Goal: Information Seeking & Learning: Learn about a topic

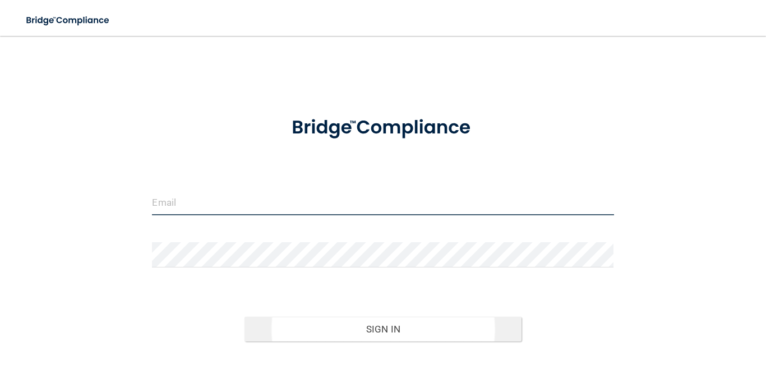
type input "[EMAIL_ADDRESS][DOMAIN_NAME]"
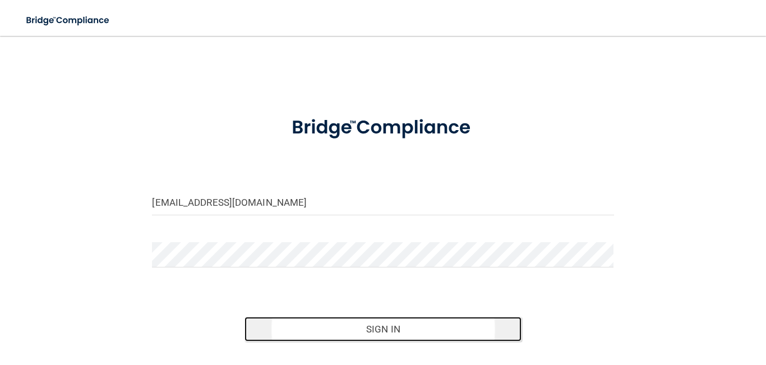
click at [368, 322] on button "Sign In" at bounding box center [383, 329] width 277 height 25
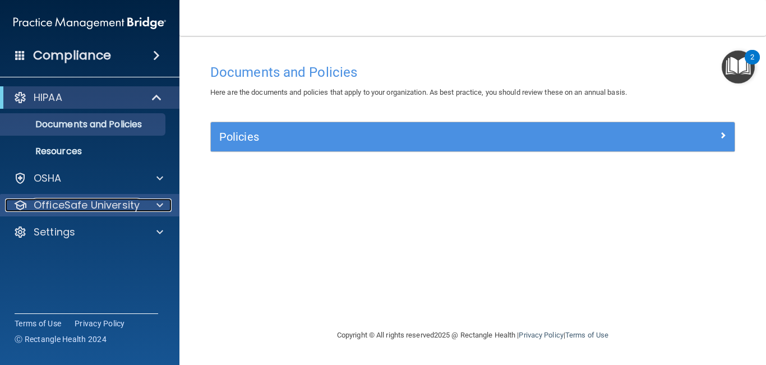
click at [75, 210] on p "OfficeSafe University" at bounding box center [87, 205] width 106 height 13
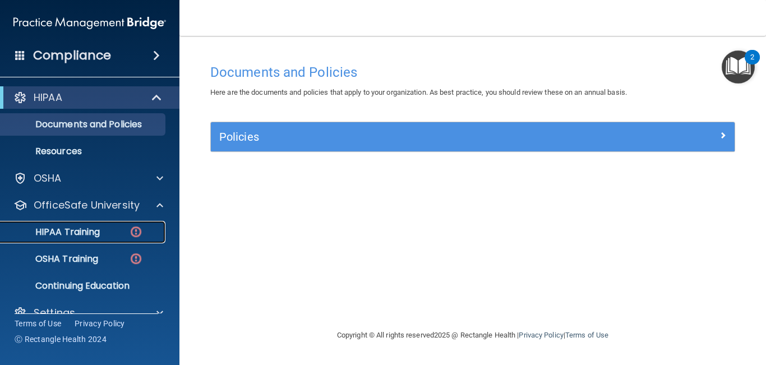
click at [77, 228] on p "HIPAA Training" at bounding box center [53, 232] width 93 height 11
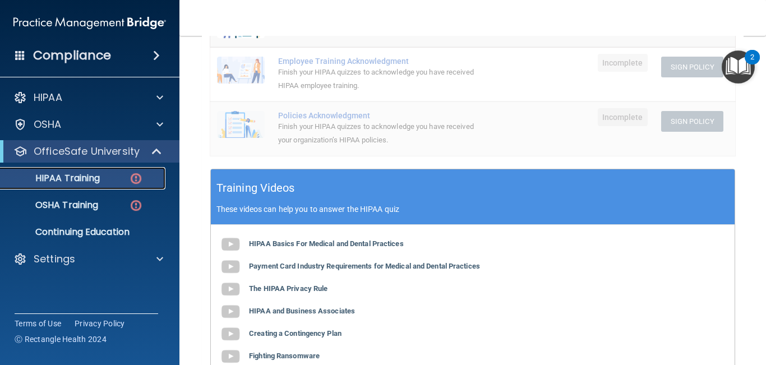
scroll to position [326, 0]
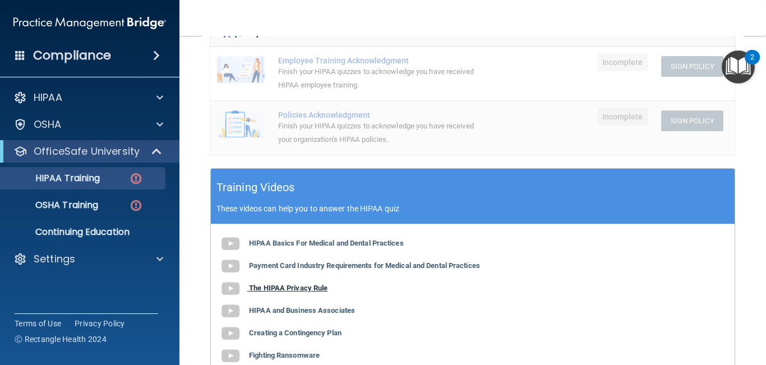
click at [275, 284] on b "The HIPAA Privacy Rule" at bounding box center [288, 288] width 79 height 8
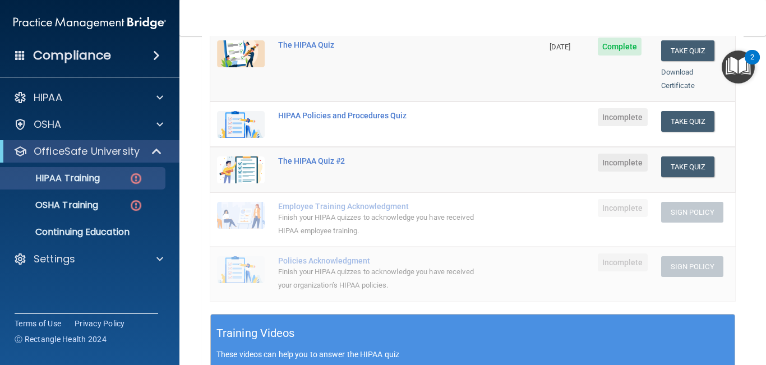
scroll to position [179, 0]
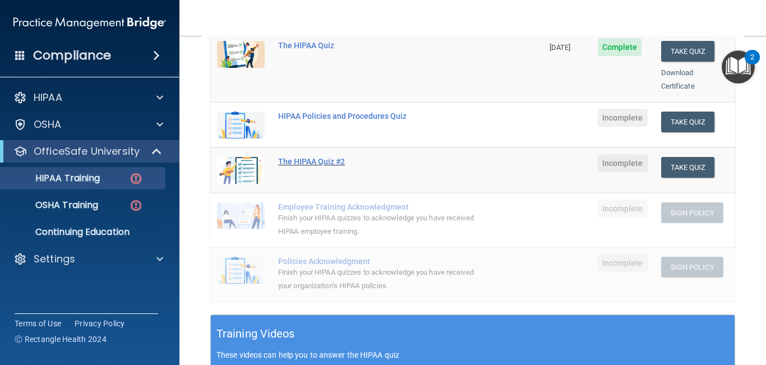
click at [297, 157] on div "The HIPAA Quiz #2" at bounding box center [382, 161] width 209 height 9
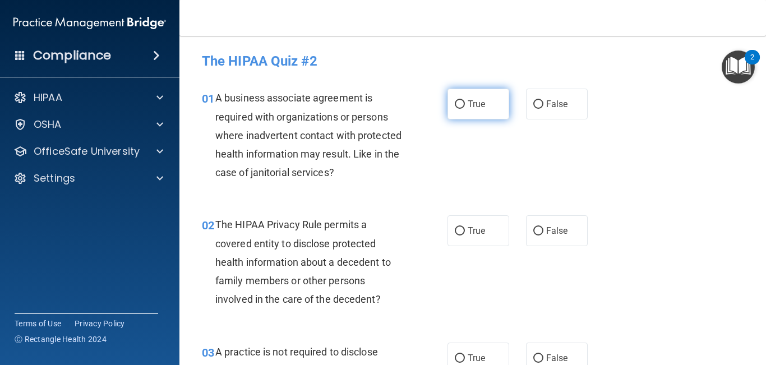
click at [485, 114] on label "True" at bounding box center [479, 104] width 62 height 31
click at [465, 109] on input "True" at bounding box center [460, 104] width 10 height 8
radio input "true"
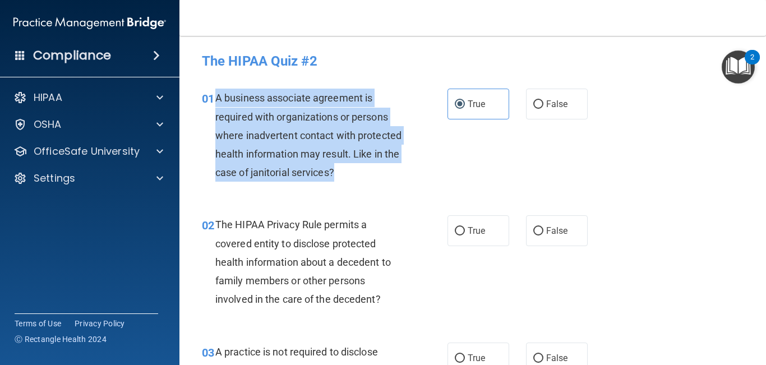
drag, startPoint x: 217, startPoint y: 95, endPoint x: 340, endPoint y: 173, distance: 145.8
click at [340, 173] on div "A business associate agreement is required with organizations or persons where …" at bounding box center [313, 135] width 197 height 93
copy span "A business associate agreement is required with organizations or persons where …"
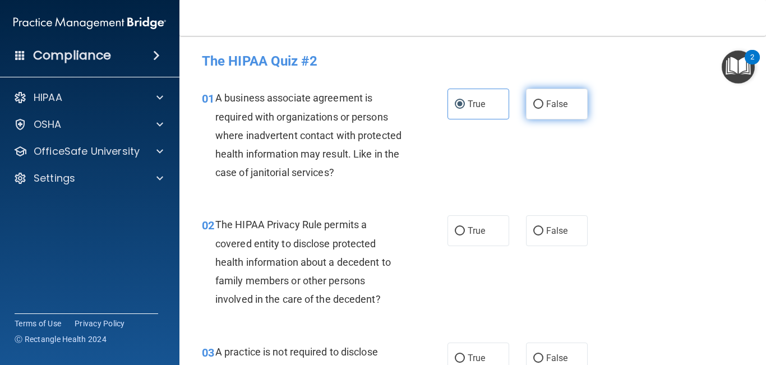
click at [553, 111] on label "False" at bounding box center [557, 104] width 62 height 31
click at [544, 109] on input "False" at bounding box center [538, 104] width 10 height 8
radio input "true"
radio input "false"
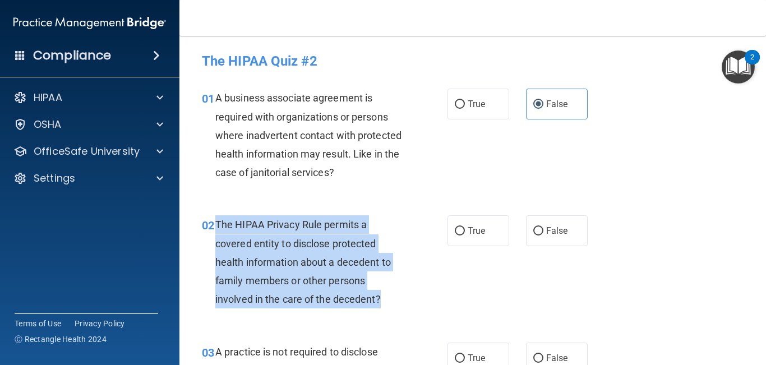
drag, startPoint x: 217, startPoint y: 225, endPoint x: 383, endPoint y: 306, distance: 184.6
click at [383, 306] on div "The HIPAA Privacy Rule permits a covered entity to disclose protected health in…" at bounding box center [313, 261] width 197 height 93
copy span "The HIPAA Privacy Rule permits a covered entity to disclose protected health in…"
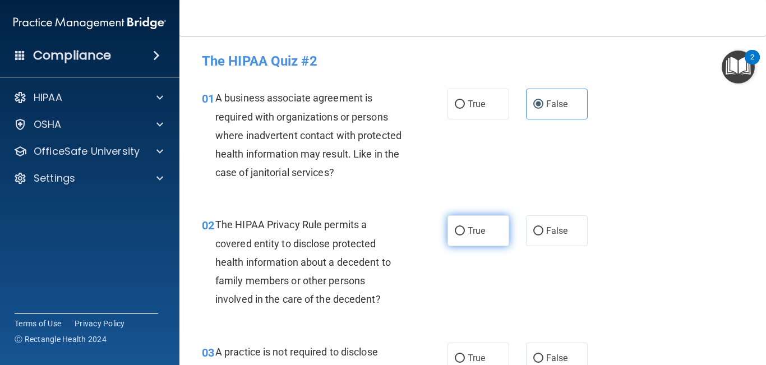
click at [466, 224] on label "True" at bounding box center [479, 230] width 62 height 31
click at [465, 227] on input "True" at bounding box center [460, 231] width 10 height 8
radio input "true"
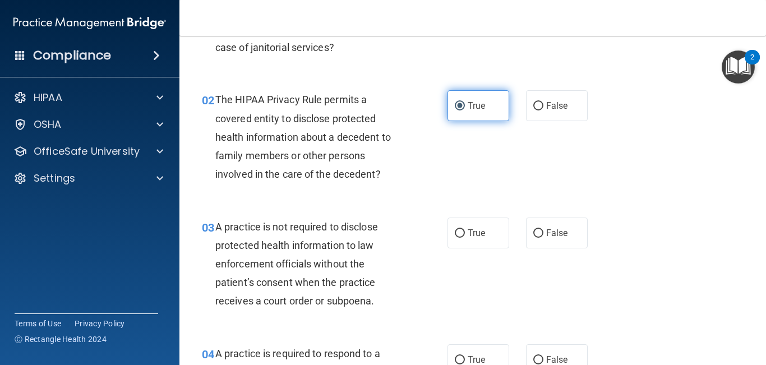
scroll to position [129, 0]
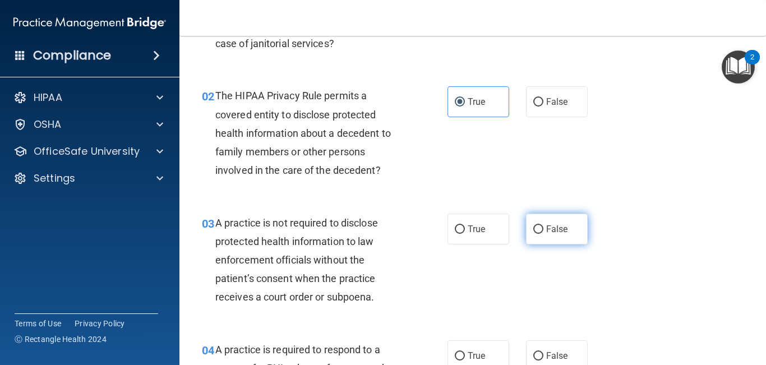
click at [545, 232] on label "False" at bounding box center [557, 229] width 62 height 31
click at [544, 232] on input "False" at bounding box center [538, 229] width 10 height 8
radio input "true"
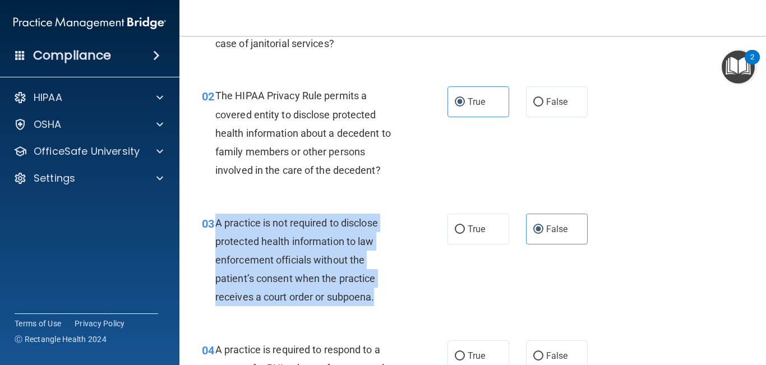
drag, startPoint x: 215, startPoint y: 224, endPoint x: 381, endPoint y: 302, distance: 184.2
click at [381, 302] on div "A practice is not required to disclose protected health information to law enfo…" at bounding box center [313, 260] width 197 height 93
copy span "A practice is not required to disclose protected health information to law enfo…"
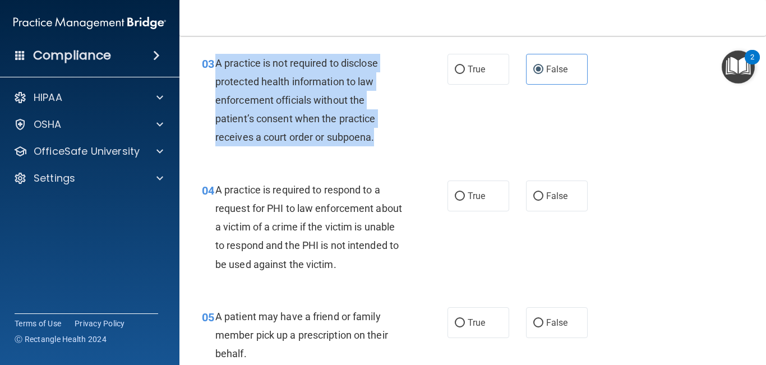
scroll to position [305, 0]
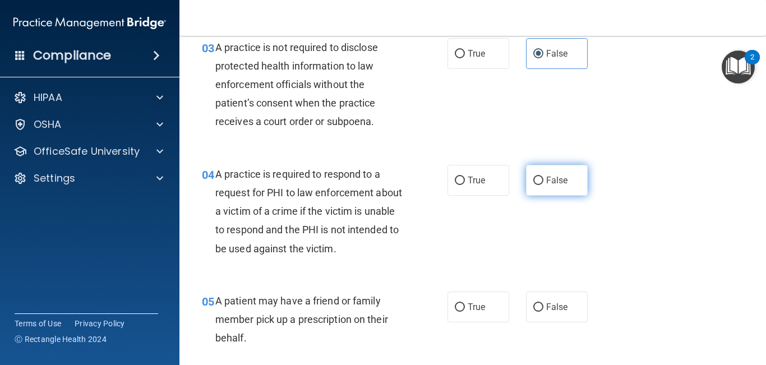
click at [572, 180] on label "False" at bounding box center [557, 180] width 62 height 31
click at [544, 180] on input "False" at bounding box center [538, 181] width 10 height 8
radio input "true"
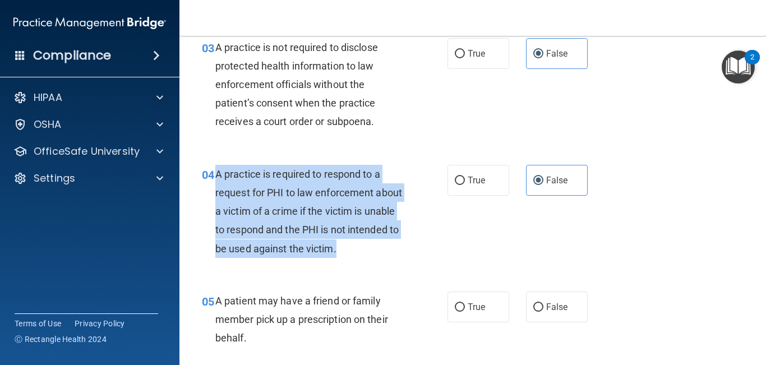
drag, startPoint x: 216, startPoint y: 172, endPoint x: 337, endPoint y: 254, distance: 146.2
click at [337, 254] on div "A practice is required to respond to a request for PHI to law enforcement about…" at bounding box center [313, 211] width 197 height 93
copy span "A practice is required to respond to a request for PHI to law enforcement about…"
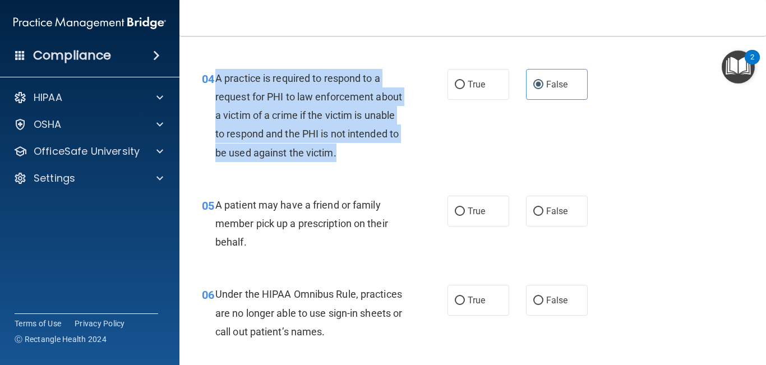
scroll to position [401, 0]
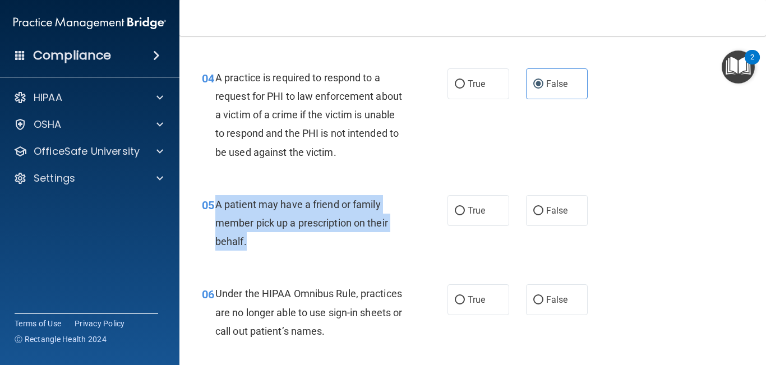
drag, startPoint x: 217, startPoint y: 206, endPoint x: 257, endPoint y: 248, distance: 58.7
click at [257, 248] on div "A patient may have a friend or family member pick up a prescription on their be…" at bounding box center [313, 223] width 197 height 56
copy span "A patient may have a friend or family member pick up a prescription on their be…"
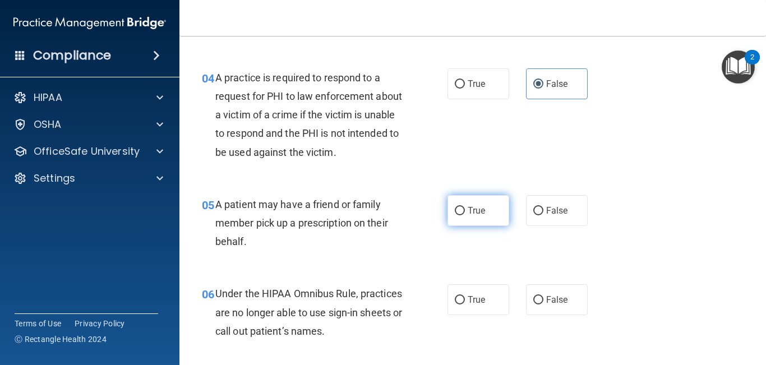
click at [456, 218] on label "True" at bounding box center [479, 210] width 62 height 31
click at [456, 215] on input "True" at bounding box center [460, 211] width 10 height 8
radio input "true"
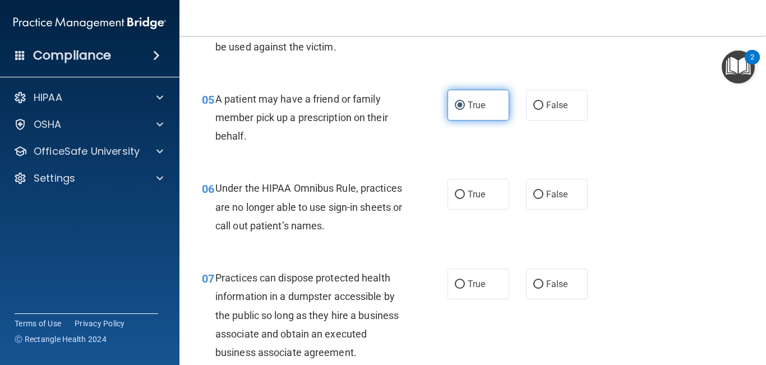
scroll to position [510, 0]
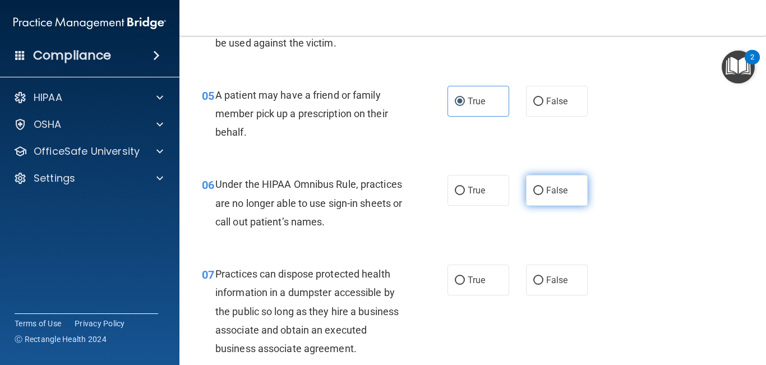
click at [573, 195] on label "False" at bounding box center [557, 190] width 62 height 31
click at [544, 195] on input "False" at bounding box center [538, 191] width 10 height 8
radio input "true"
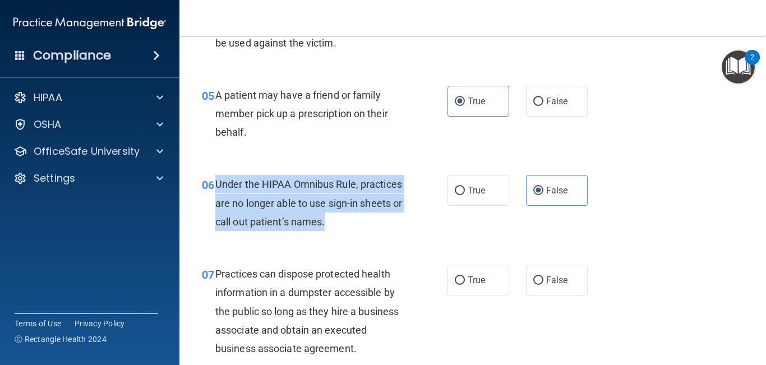
drag, startPoint x: 214, startPoint y: 185, endPoint x: 346, endPoint y: 224, distance: 137.4
click at [346, 224] on div "06 Under the HIPAA Omnibus Rule, practices are no longer able to use sign-in sh…" at bounding box center [324, 206] width 279 height 62
copy div "Under the HIPAA Omnibus Rule, practices are no longer able to use sign-in sheet…"
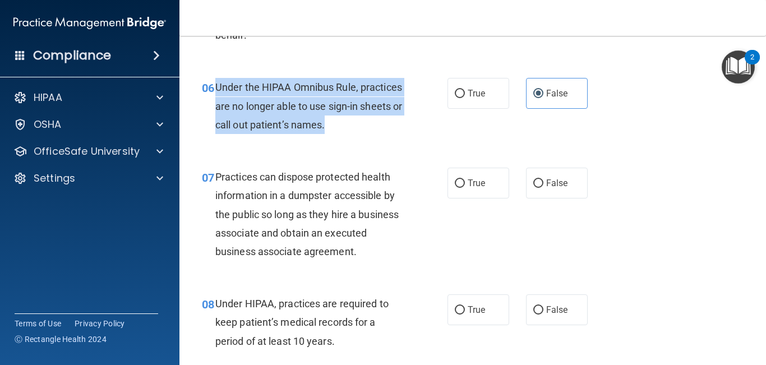
scroll to position [619, 0]
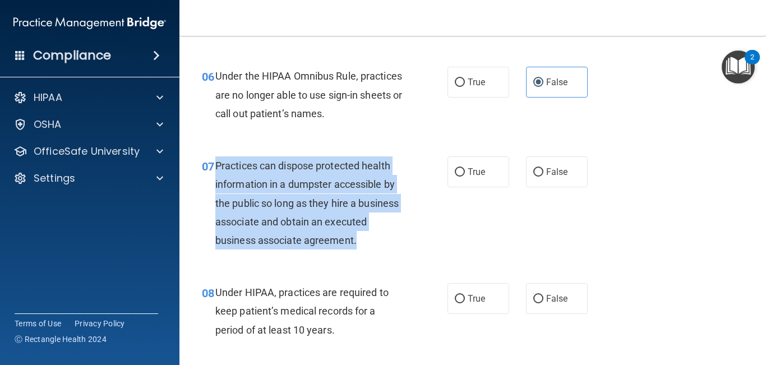
drag, startPoint x: 216, startPoint y: 168, endPoint x: 361, endPoint y: 248, distance: 165.7
click at [361, 248] on div "Practices can dispose protected health information in a dumpster accessible by …" at bounding box center [313, 202] width 197 height 93
copy span "Practices can dispose protected health information in a dumpster accessible by …"
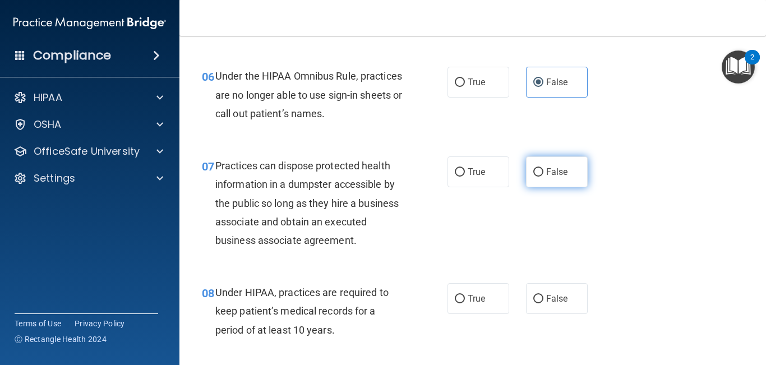
click at [560, 167] on span "False" at bounding box center [557, 172] width 22 height 11
click at [544, 168] on input "False" at bounding box center [538, 172] width 10 height 8
radio input "true"
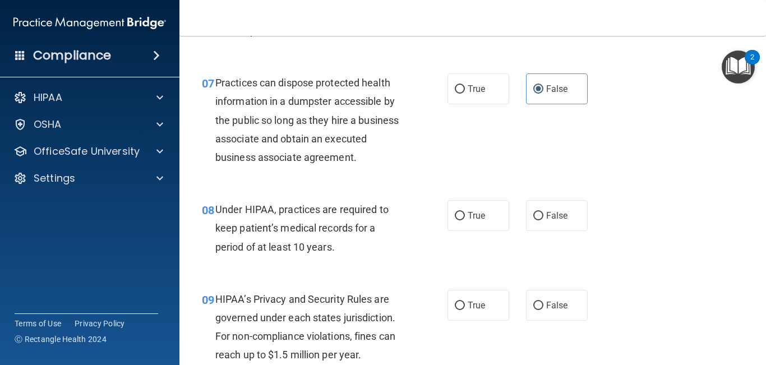
scroll to position [706, 0]
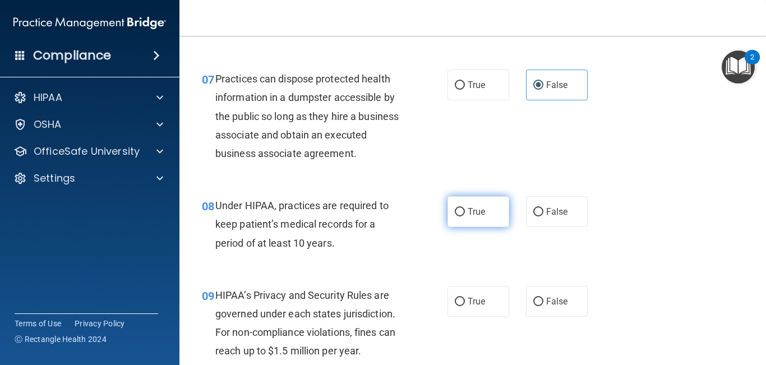
click at [466, 214] on label "True" at bounding box center [479, 211] width 62 height 31
click at [465, 214] on input "True" at bounding box center [460, 212] width 10 height 8
radio input "true"
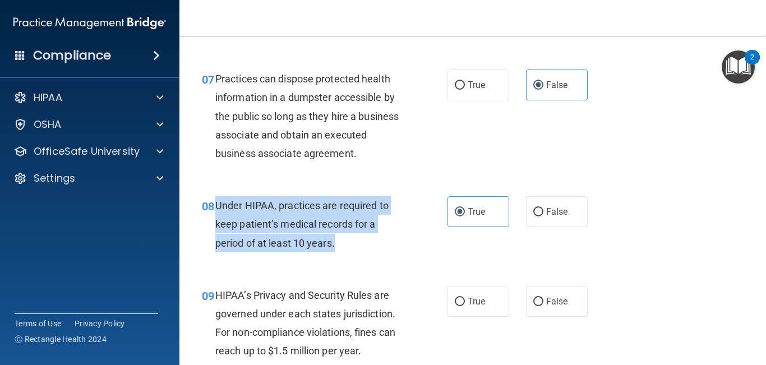
drag, startPoint x: 215, startPoint y: 206, endPoint x: 340, endPoint y: 245, distance: 130.6
click at [340, 245] on div "Under HIPAA, practices are required to keep patient’s medical records for a per…" at bounding box center [313, 224] width 197 height 56
copy span "Under HIPAA, practices are required to keep patient’s medical records for a per…"
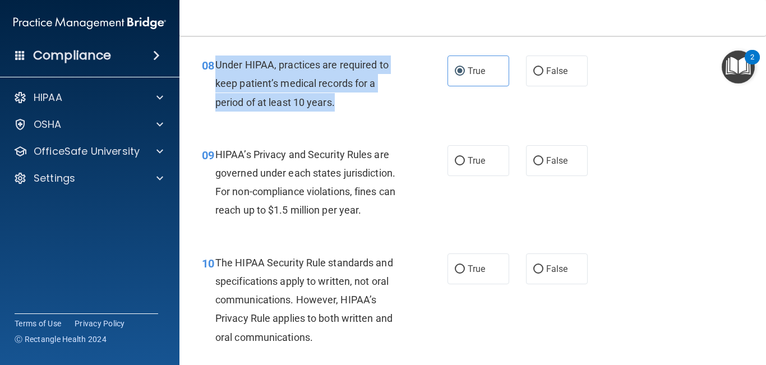
scroll to position [847, 0]
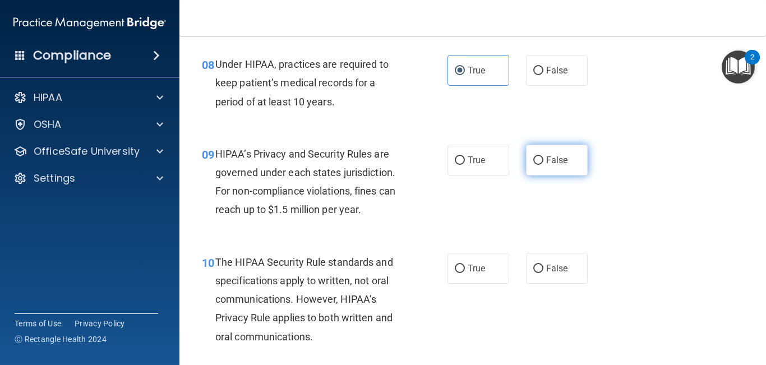
click at [535, 169] on label "False" at bounding box center [557, 160] width 62 height 31
click at [535, 165] on input "False" at bounding box center [538, 160] width 10 height 8
radio input "true"
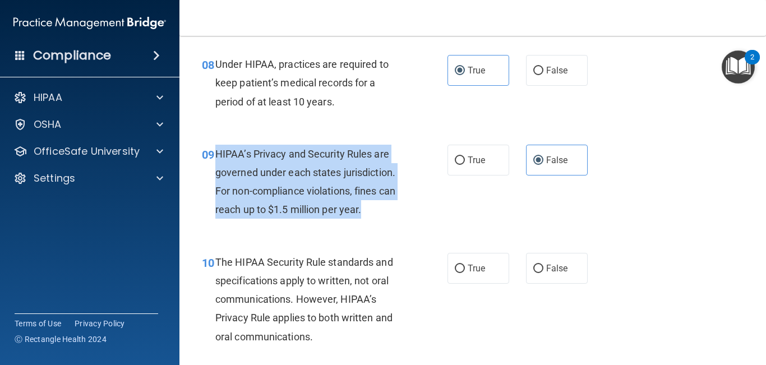
drag, startPoint x: 215, startPoint y: 153, endPoint x: 366, endPoint y: 214, distance: 162.8
click at [366, 214] on div "HIPAA’s Privacy and Security Rules are governed under each states jurisdiction.…" at bounding box center [313, 182] width 197 height 75
copy span "HIPAA’s Privacy and Security Rules are governed under each states jurisdiction.…"
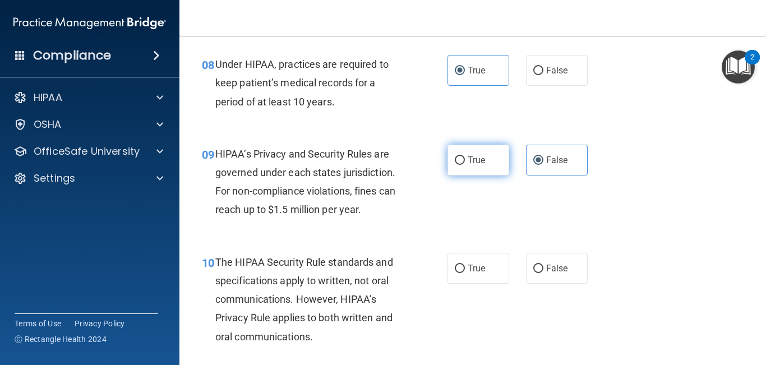
click at [458, 165] on label "True" at bounding box center [479, 160] width 62 height 31
click at [458, 165] on input "True" at bounding box center [460, 160] width 10 height 8
radio input "true"
radio input "false"
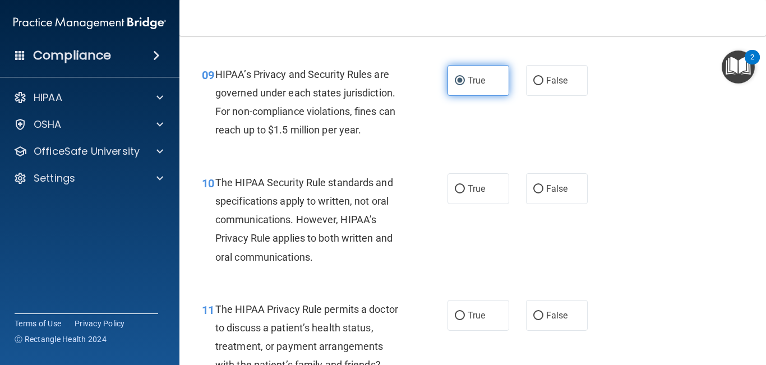
scroll to position [927, 0]
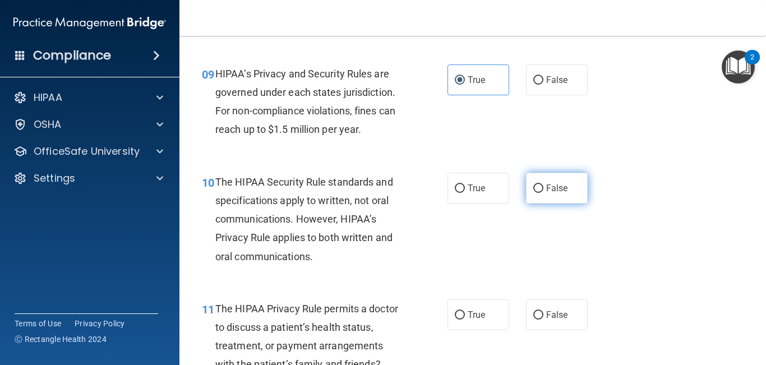
click at [549, 186] on span "False" at bounding box center [557, 188] width 22 height 11
click at [544, 186] on input "False" at bounding box center [538, 189] width 10 height 8
radio input "true"
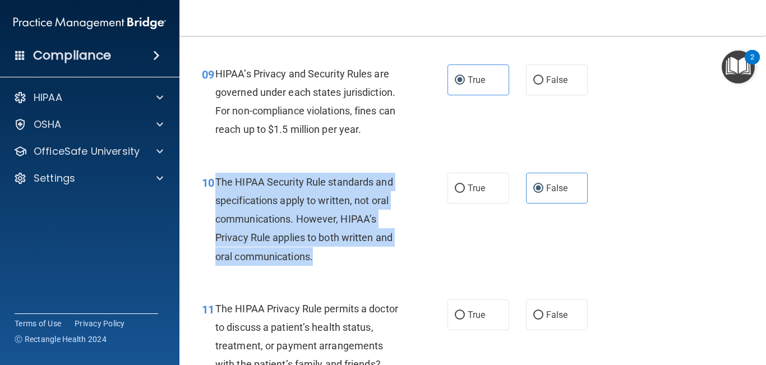
drag, startPoint x: 217, startPoint y: 181, endPoint x: 325, endPoint y: 263, distance: 136.2
click at [325, 263] on div "The HIPAA Security Rule standards and specifications apply to written, not oral…" at bounding box center [313, 219] width 197 height 93
copy span "The HIPAA Security Rule standards and specifications apply to written, not oral…"
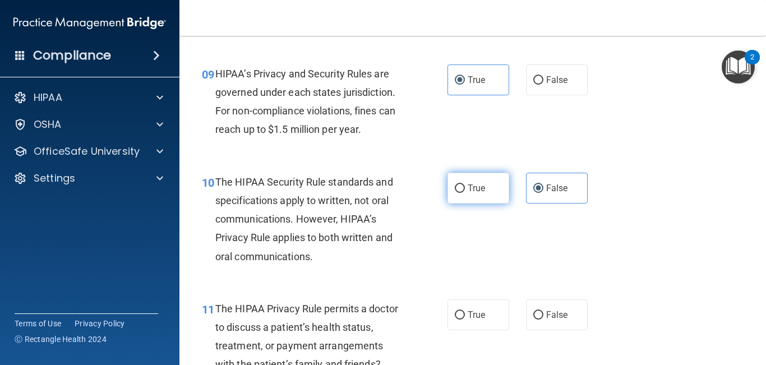
click at [478, 183] on span "True" at bounding box center [476, 188] width 17 height 11
click at [465, 185] on input "True" at bounding box center [460, 189] width 10 height 8
radio input "true"
radio input "false"
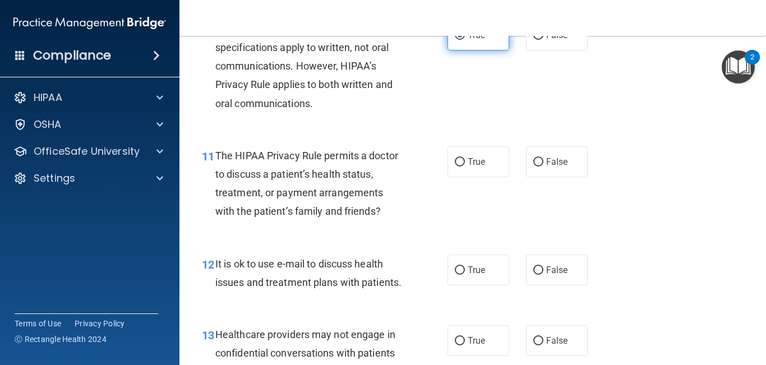
scroll to position [1081, 0]
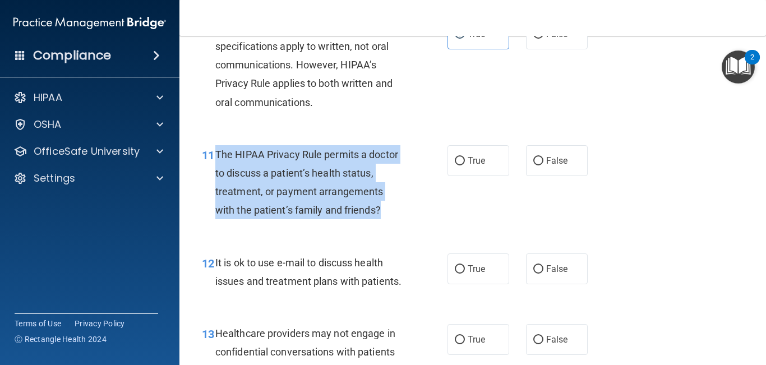
drag, startPoint x: 217, startPoint y: 154, endPoint x: 375, endPoint y: 220, distance: 170.7
click at [375, 220] on div "11 The HIPAA Privacy Rule permits a doctor to discuss a patient’s health status…" at bounding box center [324, 185] width 279 height 80
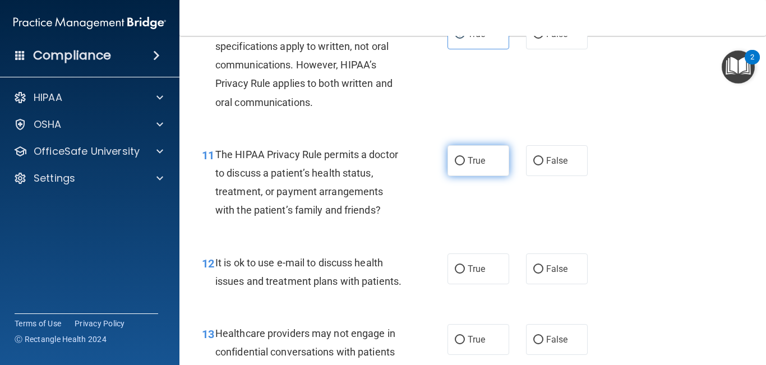
click at [478, 166] on label "True" at bounding box center [479, 160] width 62 height 31
click at [465, 165] on input "True" at bounding box center [460, 161] width 10 height 8
radio input "true"
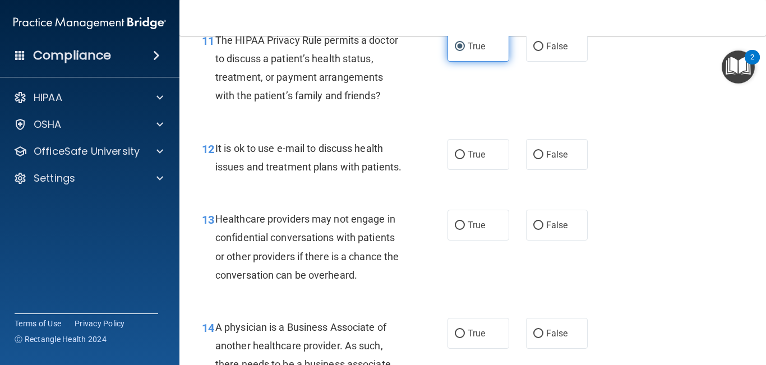
scroll to position [1204, 0]
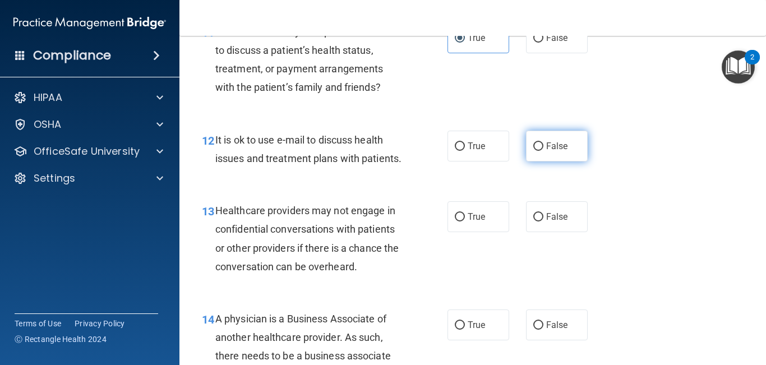
click at [547, 154] on label "False" at bounding box center [557, 146] width 62 height 31
click at [544, 151] on input "False" at bounding box center [538, 146] width 10 height 8
radio input "true"
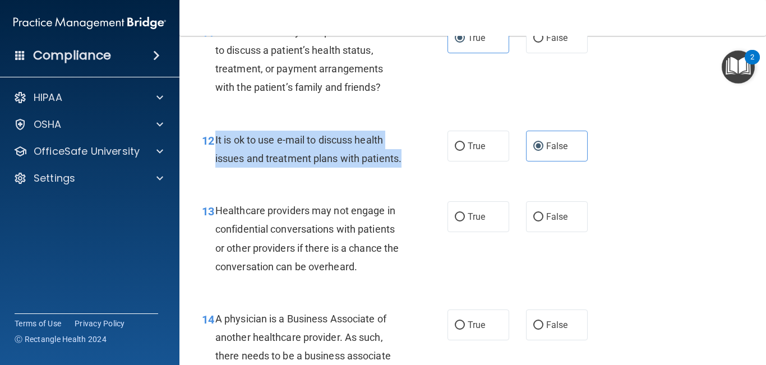
drag, startPoint x: 215, startPoint y: 140, endPoint x: 404, endPoint y: 159, distance: 189.9
click at [404, 159] on div "It is ok to use e-mail to discuss health issues and treatment plans with patien…" at bounding box center [313, 149] width 197 height 37
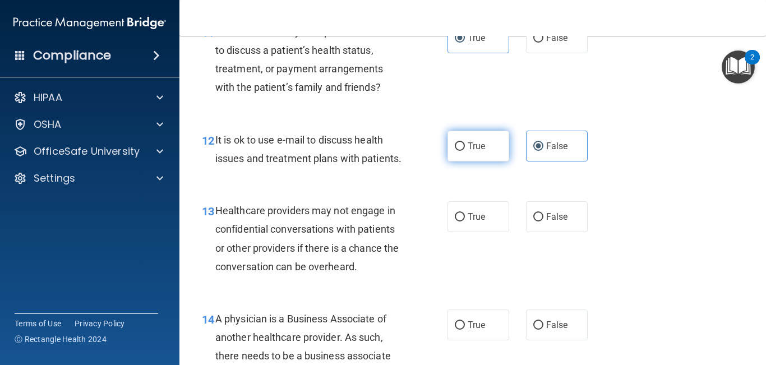
click at [485, 150] on span "True" at bounding box center [476, 146] width 17 height 11
click at [465, 150] on input "True" at bounding box center [460, 146] width 10 height 8
radio input "true"
radio input "false"
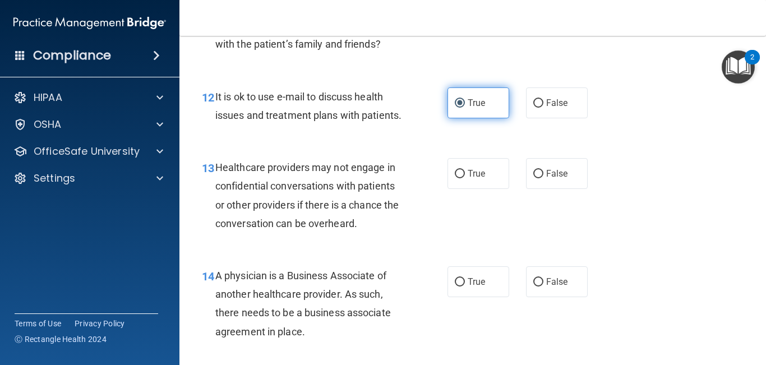
scroll to position [1248, 0]
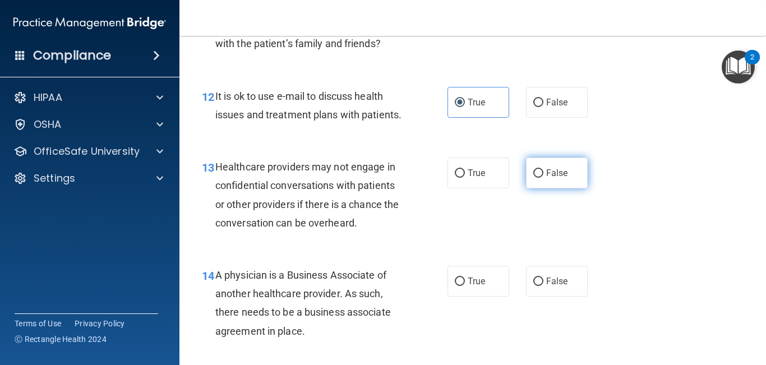
click at [563, 167] on label "False" at bounding box center [557, 173] width 62 height 31
click at [544, 169] on input "False" at bounding box center [538, 173] width 10 height 8
radio input "true"
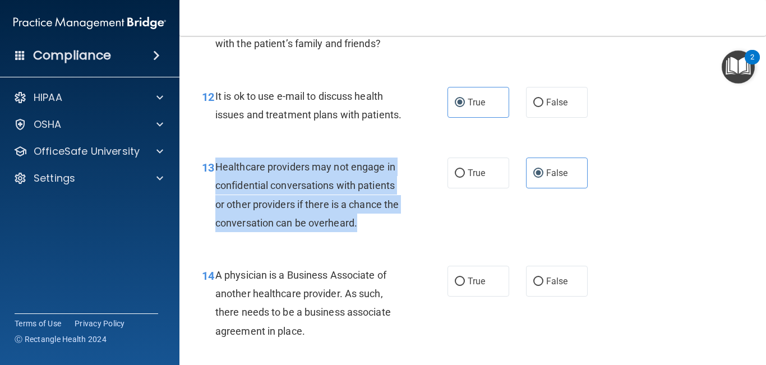
drag, startPoint x: 215, startPoint y: 168, endPoint x: 379, endPoint y: 227, distance: 173.9
click at [379, 227] on div "Healthcare providers may not engage in confidential conversations with patients…" at bounding box center [313, 195] width 197 height 75
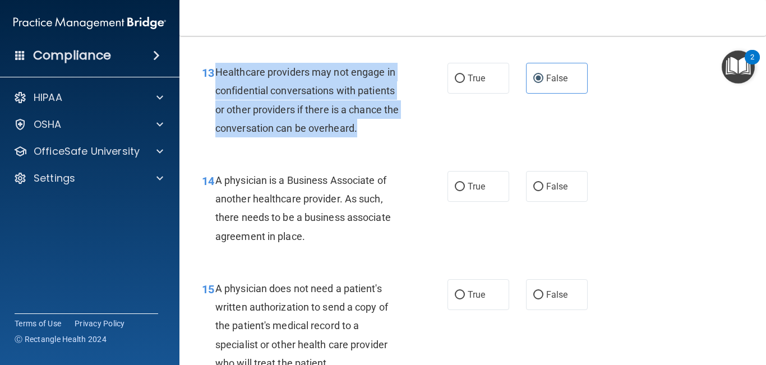
scroll to position [1345, 0]
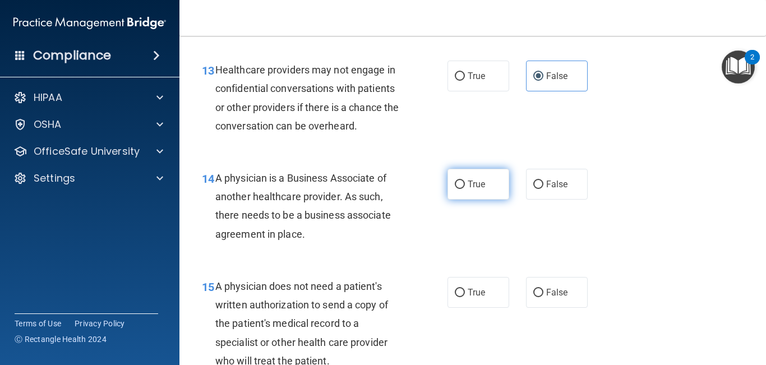
click at [484, 192] on label "True" at bounding box center [479, 184] width 62 height 31
click at [465, 189] on input "True" at bounding box center [460, 185] width 10 height 8
radio input "true"
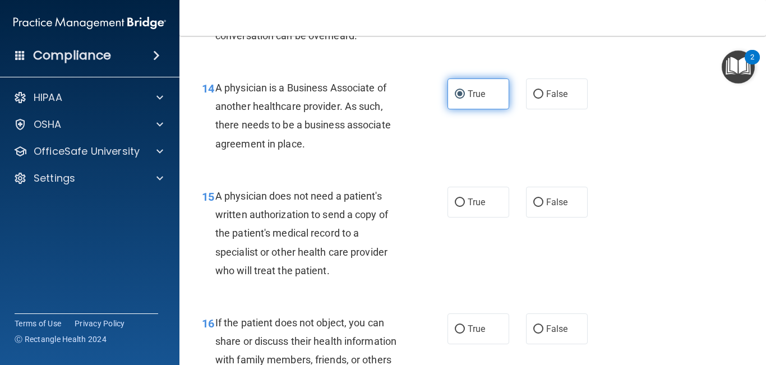
scroll to position [1436, 0]
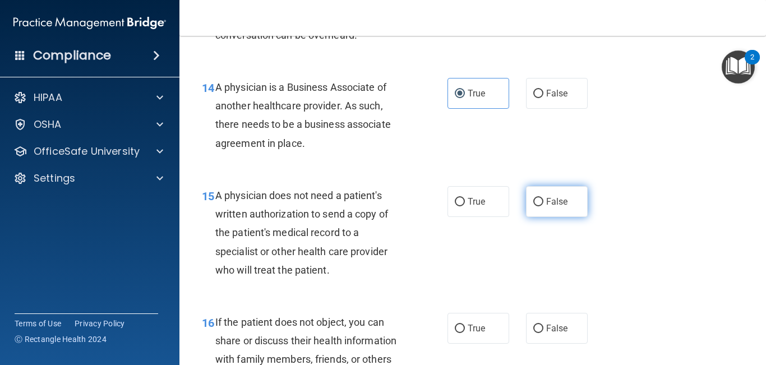
click at [549, 211] on label "False" at bounding box center [557, 201] width 62 height 31
click at [544, 206] on input "False" at bounding box center [538, 202] width 10 height 8
radio input "true"
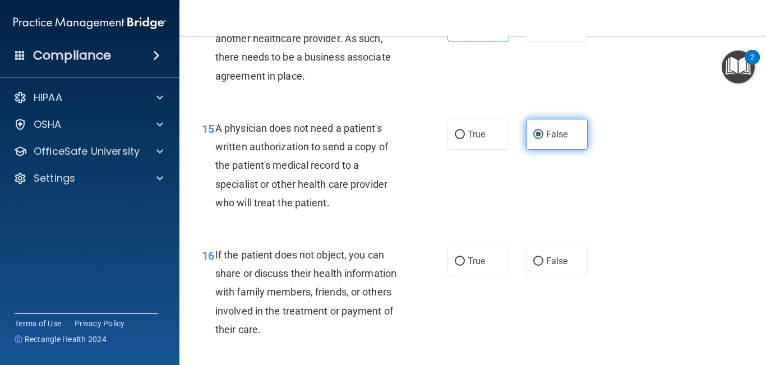
scroll to position [1531, 0]
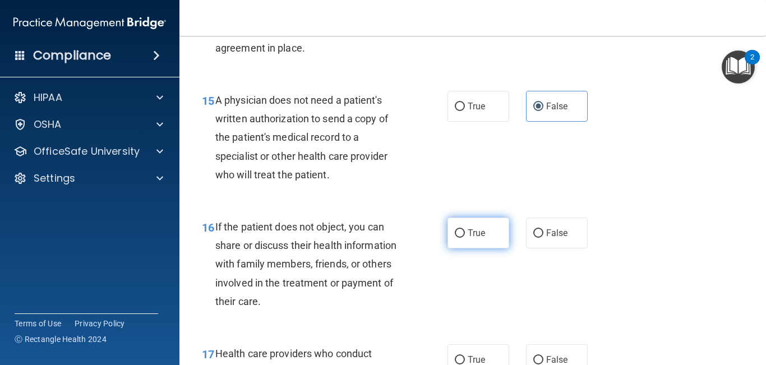
click at [476, 233] on span "True" at bounding box center [476, 233] width 17 height 11
click at [465, 233] on input "True" at bounding box center [460, 233] width 10 height 8
radio input "true"
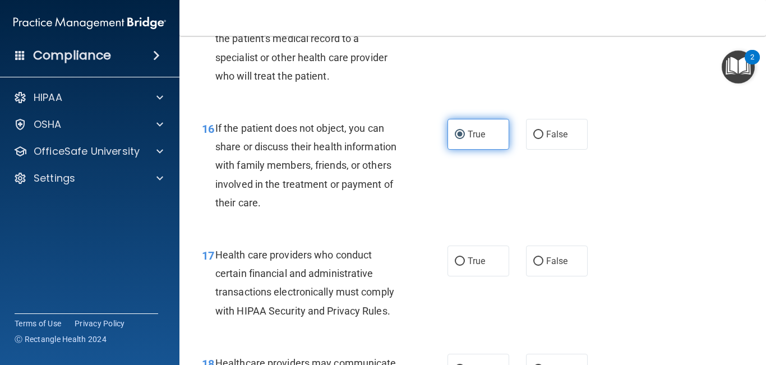
scroll to position [1640, 0]
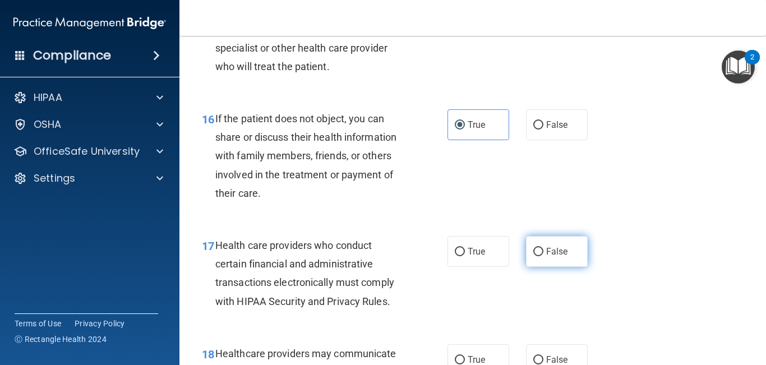
click at [543, 246] on label "False" at bounding box center [557, 251] width 62 height 31
click at [543, 248] on input "False" at bounding box center [538, 252] width 10 height 8
radio input "true"
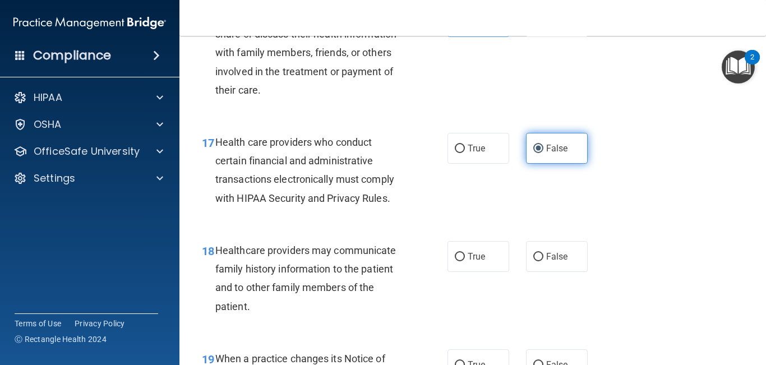
scroll to position [1753, 0]
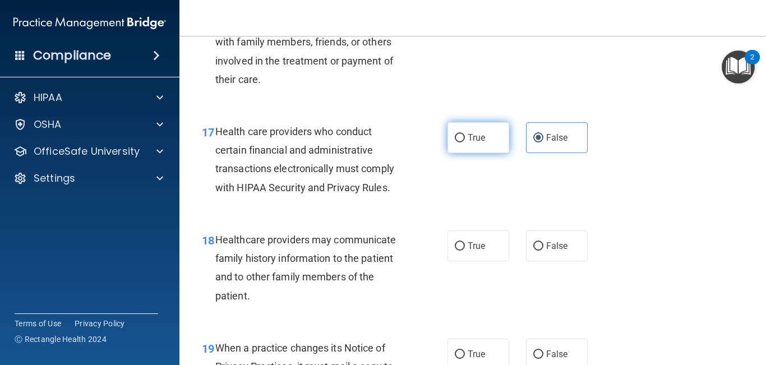
click at [477, 146] on label "True" at bounding box center [479, 137] width 62 height 31
click at [465, 142] on input "True" at bounding box center [460, 138] width 10 height 8
radio input "true"
radio input "false"
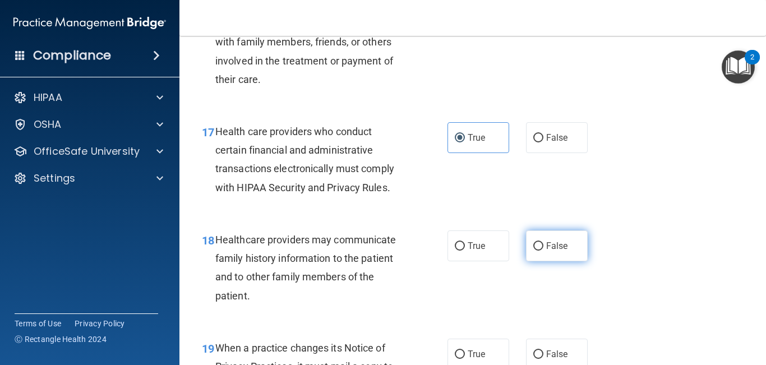
click at [545, 248] on label "False" at bounding box center [557, 246] width 62 height 31
click at [544, 248] on input "False" at bounding box center [538, 246] width 10 height 8
radio input "true"
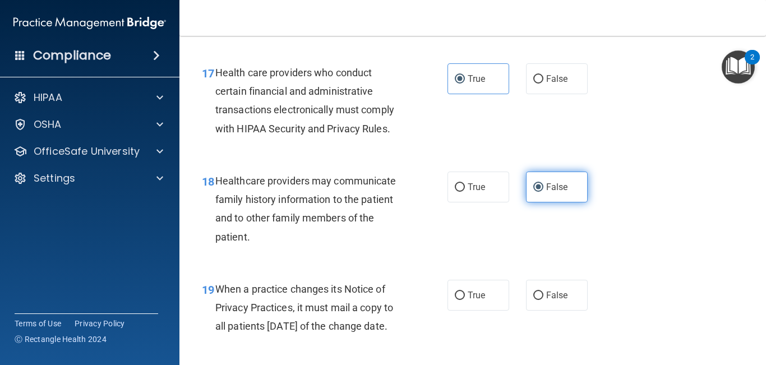
scroll to position [1822, 0]
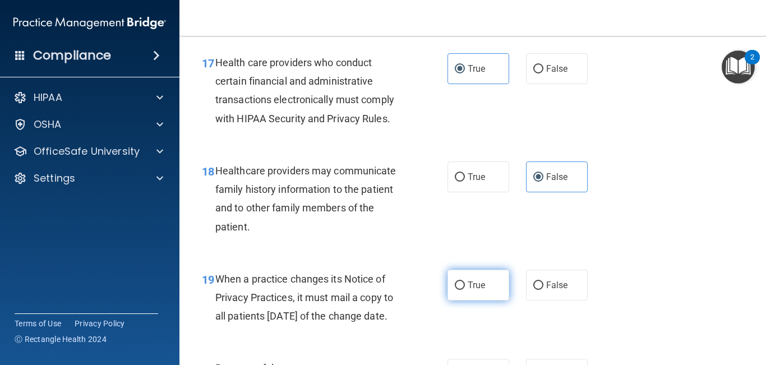
click at [476, 291] on label "True" at bounding box center [479, 285] width 62 height 31
click at [465, 290] on input "True" at bounding box center [460, 286] width 10 height 8
radio input "true"
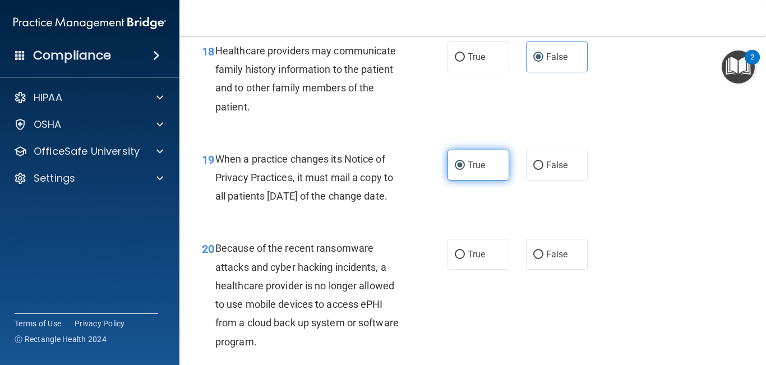
scroll to position [1946, 0]
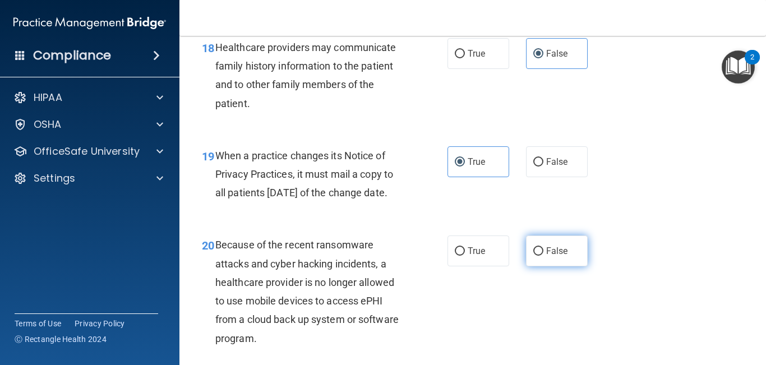
click at [563, 256] on span "False" at bounding box center [557, 251] width 22 height 11
click at [544, 256] on input "False" at bounding box center [538, 251] width 10 height 8
radio input "true"
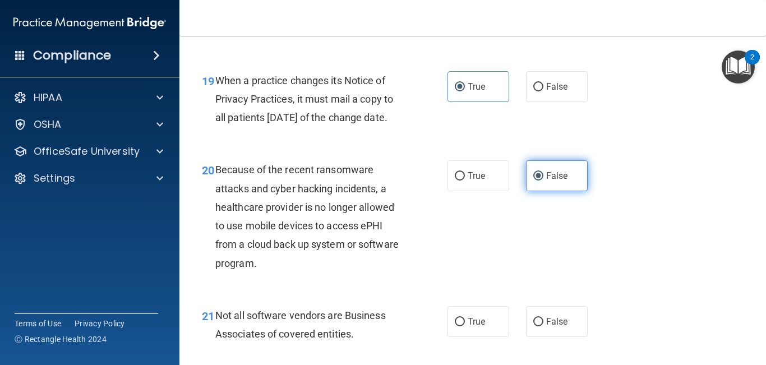
scroll to position [2044, 0]
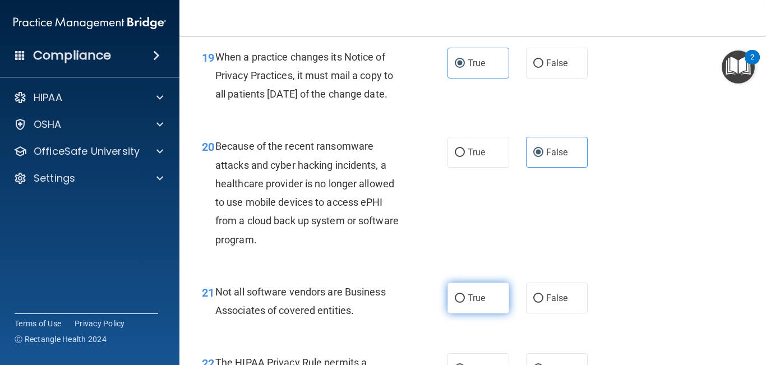
click at [473, 303] on span "True" at bounding box center [476, 298] width 17 height 11
click at [465, 303] on input "True" at bounding box center [460, 298] width 10 height 8
radio input "true"
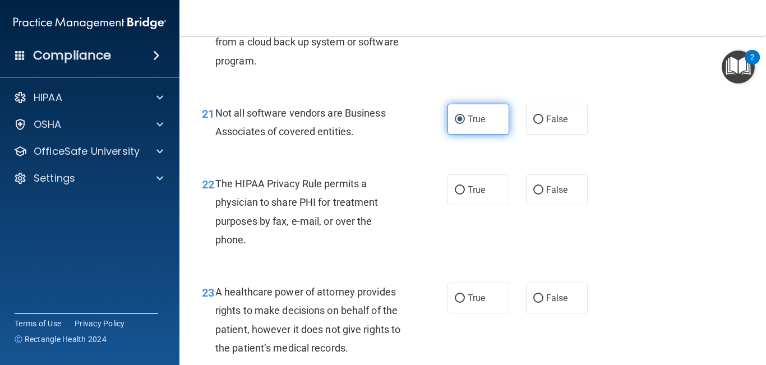
scroll to position [2228, 0]
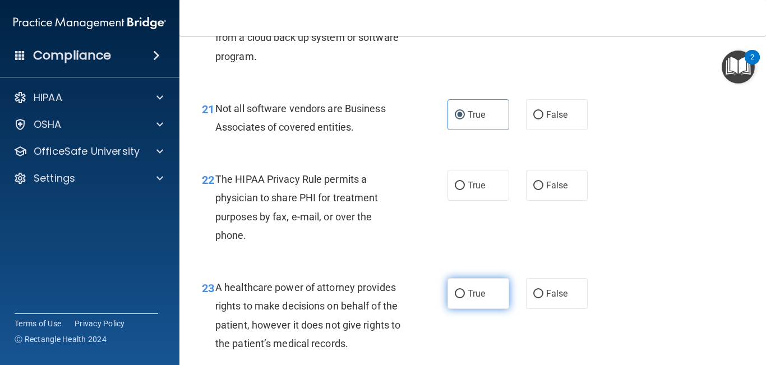
click at [472, 299] on span "True" at bounding box center [476, 293] width 17 height 11
click at [465, 298] on input "True" at bounding box center [460, 294] width 10 height 8
radio input "true"
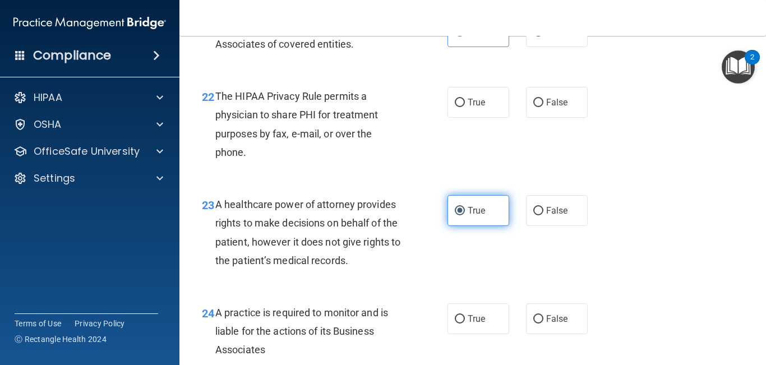
scroll to position [2331, 0]
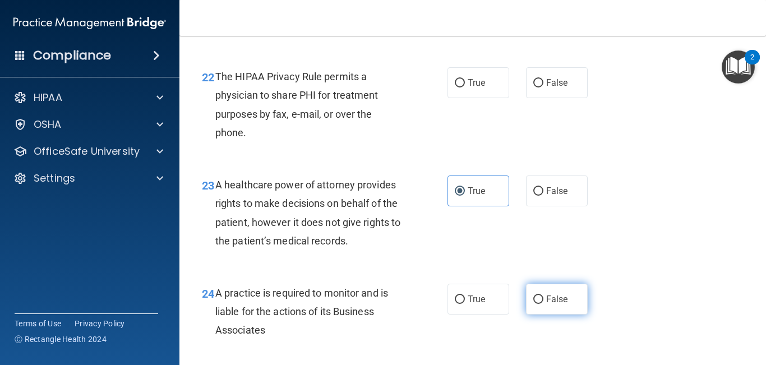
click at [542, 315] on label "False" at bounding box center [557, 299] width 62 height 31
click at [542, 304] on input "False" at bounding box center [538, 300] width 10 height 8
radio input "true"
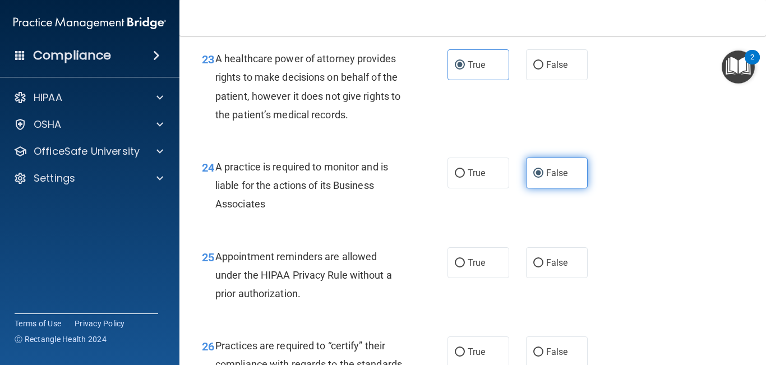
scroll to position [2460, 0]
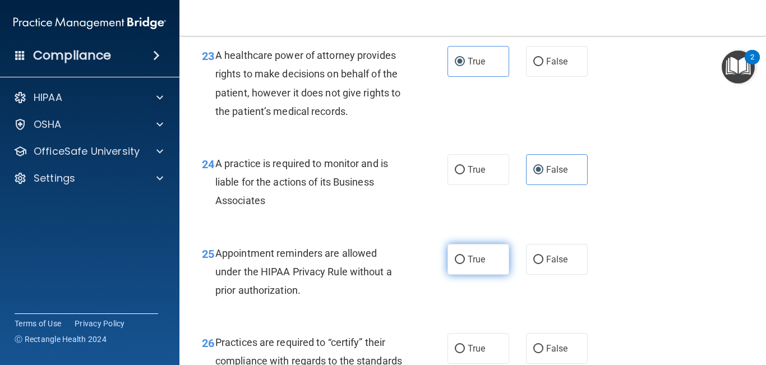
click at [471, 271] on label "True" at bounding box center [479, 259] width 62 height 31
click at [465, 264] on input "True" at bounding box center [460, 260] width 10 height 8
radio input "true"
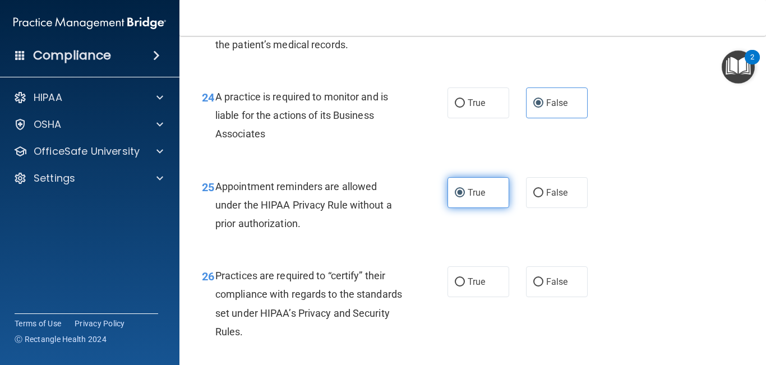
scroll to position [2533, 0]
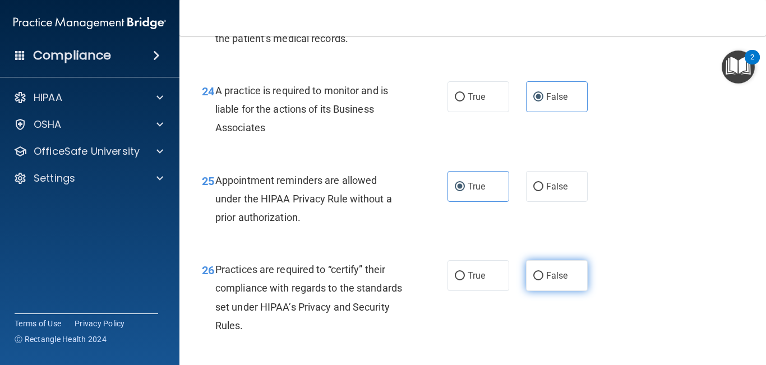
click at [535, 280] on input "False" at bounding box center [538, 276] width 10 height 8
radio input "true"
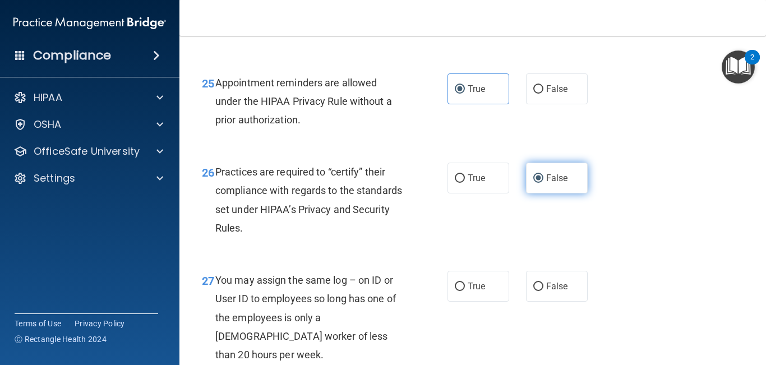
scroll to position [2650, 0]
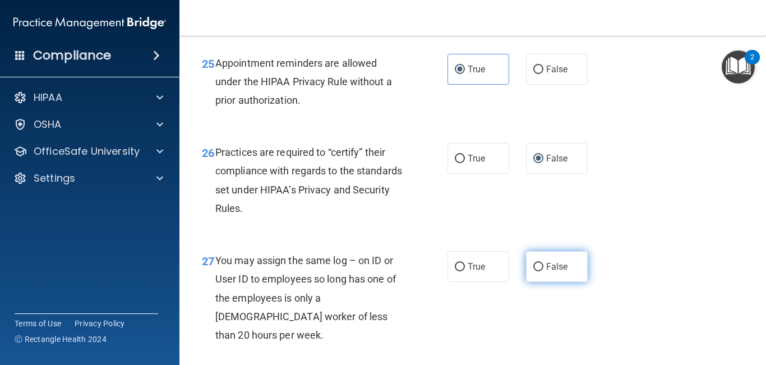
click at [552, 272] on span "False" at bounding box center [557, 266] width 22 height 11
click at [544, 271] on input "False" at bounding box center [538, 267] width 10 height 8
radio input "true"
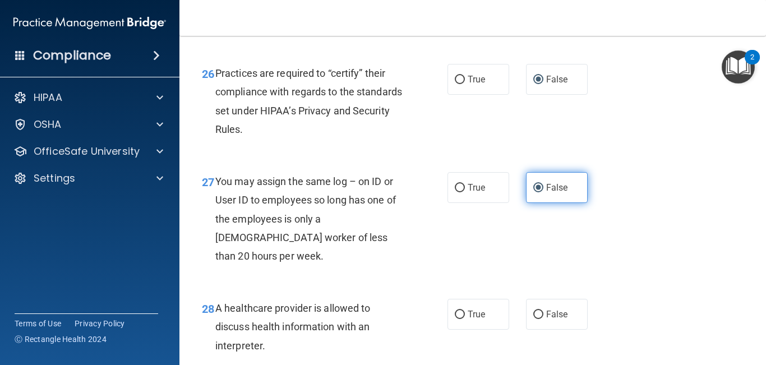
scroll to position [2738, 0]
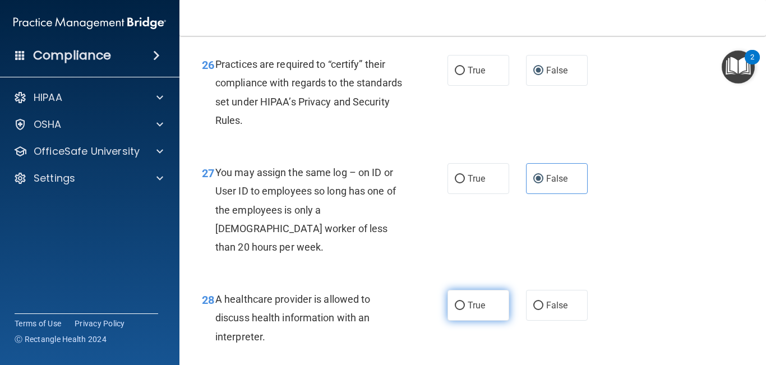
click at [481, 305] on span "True" at bounding box center [476, 305] width 17 height 11
click at [465, 305] on input "True" at bounding box center [460, 306] width 10 height 8
radio input "true"
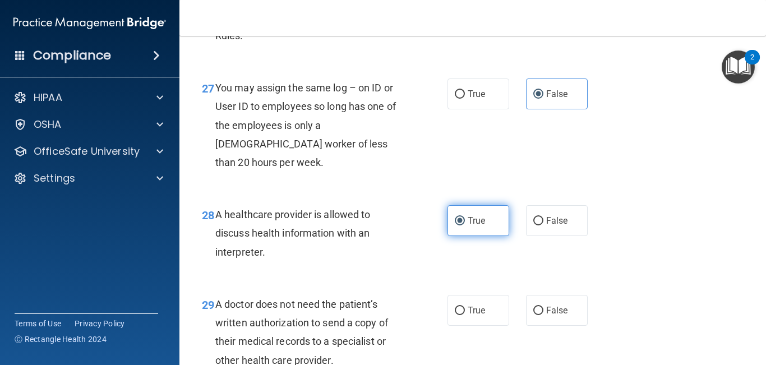
scroll to position [2834, 0]
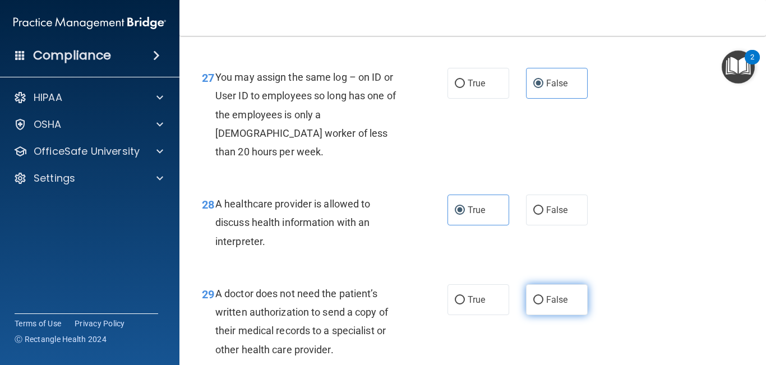
click at [546, 302] on span "False" at bounding box center [557, 299] width 22 height 11
click at [544, 302] on input "False" at bounding box center [538, 300] width 10 height 8
radio input "true"
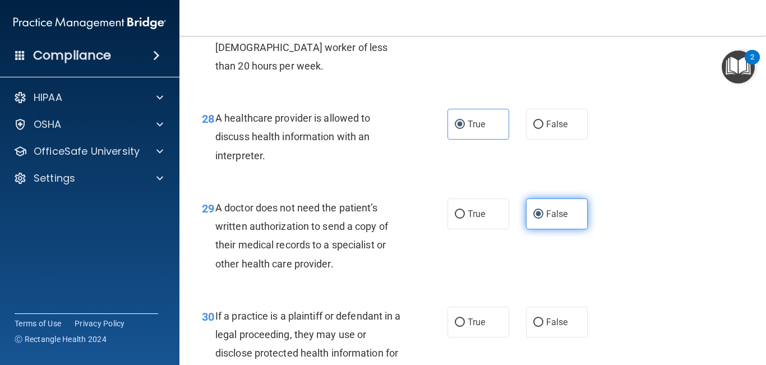
scroll to position [2921, 0]
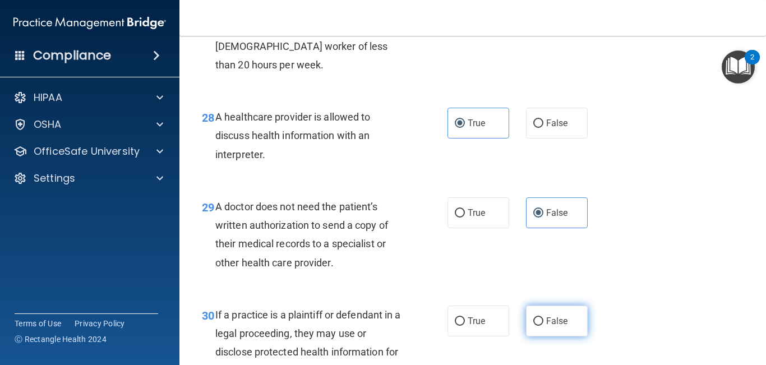
click at [546, 326] on label "False" at bounding box center [557, 321] width 62 height 31
click at [544, 326] on input "False" at bounding box center [538, 321] width 10 height 8
radio input "true"
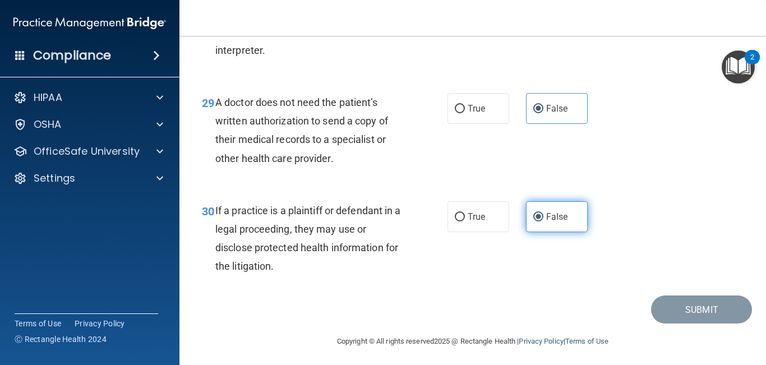
scroll to position [3028, 0]
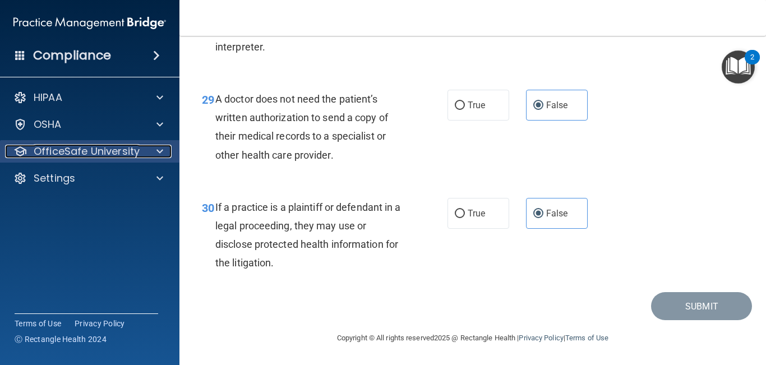
click at [50, 158] on p "OfficeSafe University" at bounding box center [87, 151] width 106 height 13
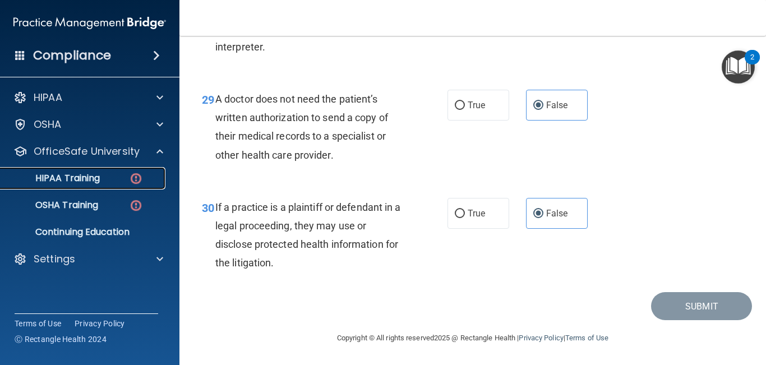
click at [65, 182] on p "HIPAA Training" at bounding box center [53, 178] width 93 height 11
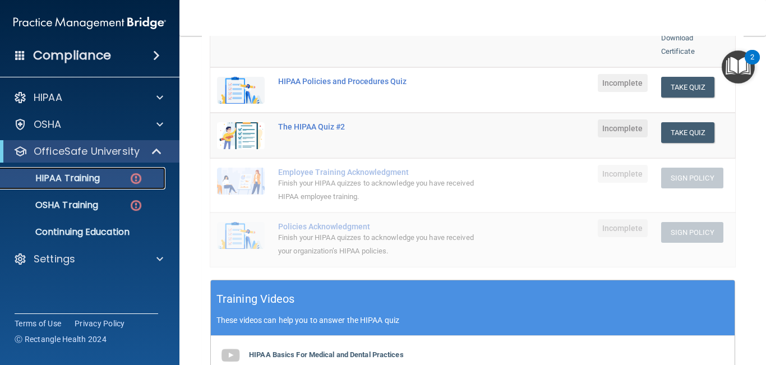
scroll to position [209, 0]
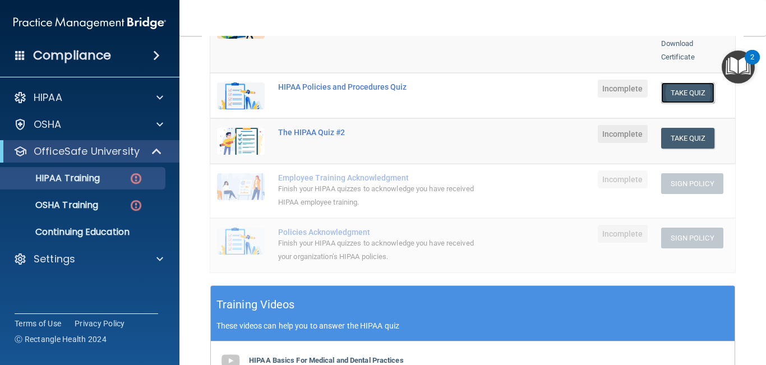
click at [680, 82] on button "Take Quiz" at bounding box center [688, 92] width 54 height 21
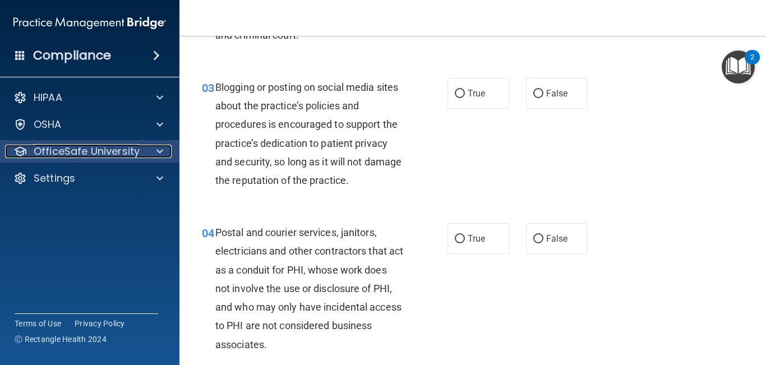
click at [35, 149] on p "OfficeSafe University" at bounding box center [87, 151] width 106 height 13
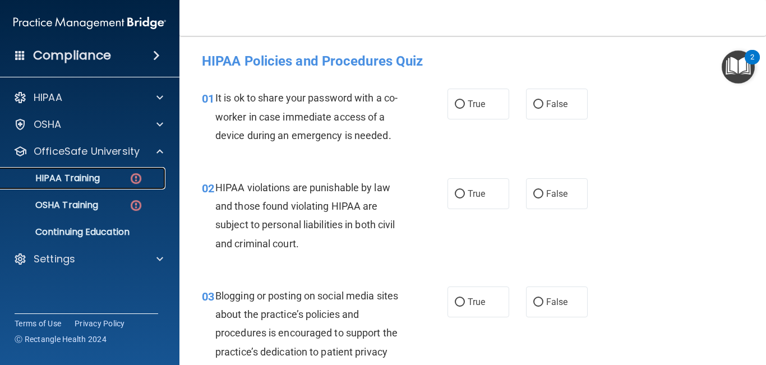
click at [135, 178] on img at bounding box center [136, 179] width 14 height 14
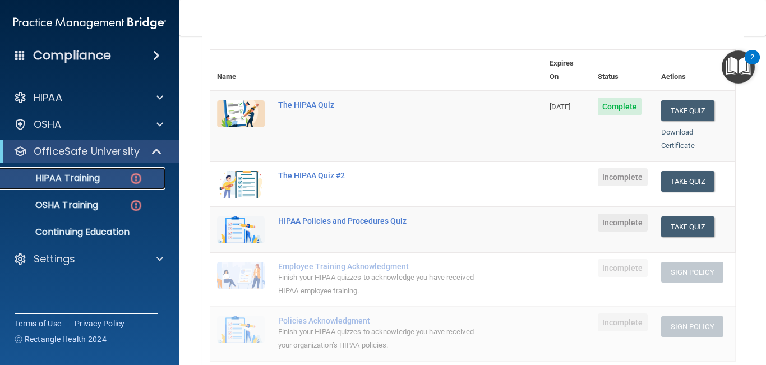
scroll to position [121, 0]
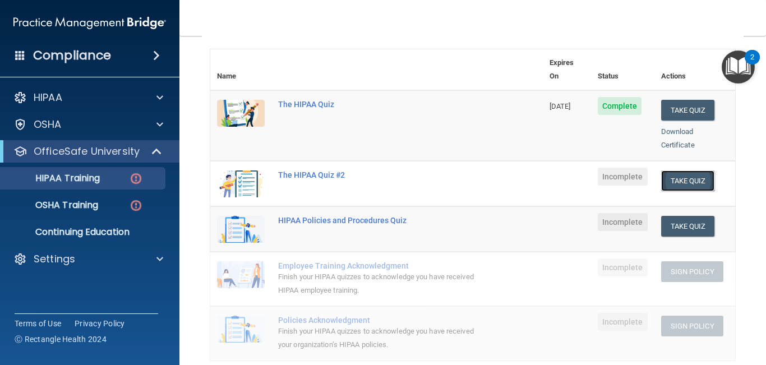
click at [689, 171] on button "Take Quiz" at bounding box center [688, 181] width 54 height 21
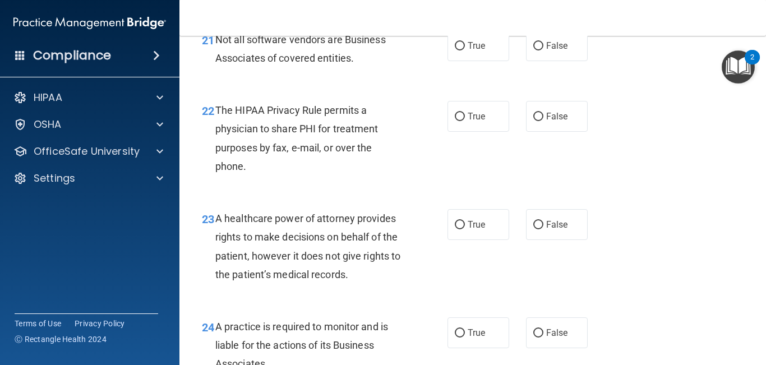
scroll to position [2226, 0]
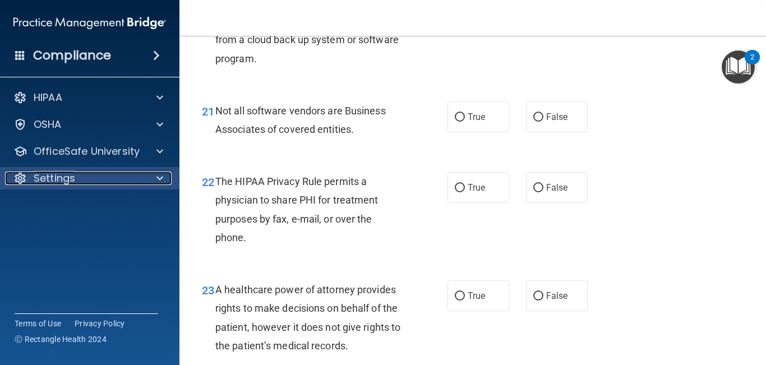
click at [50, 181] on p "Settings" at bounding box center [55, 178] width 42 height 13
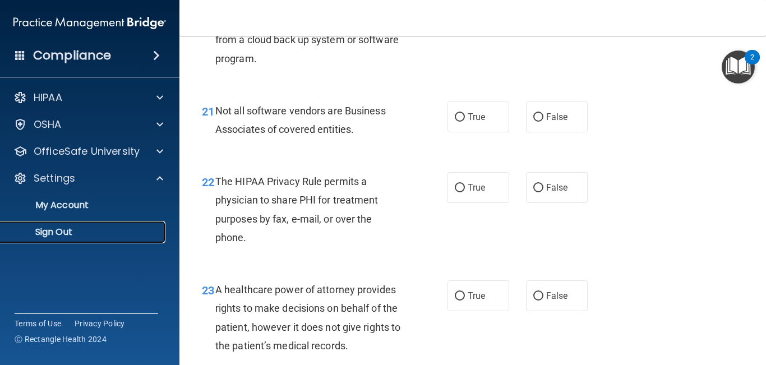
click at [58, 231] on p "Sign Out" at bounding box center [83, 232] width 153 height 11
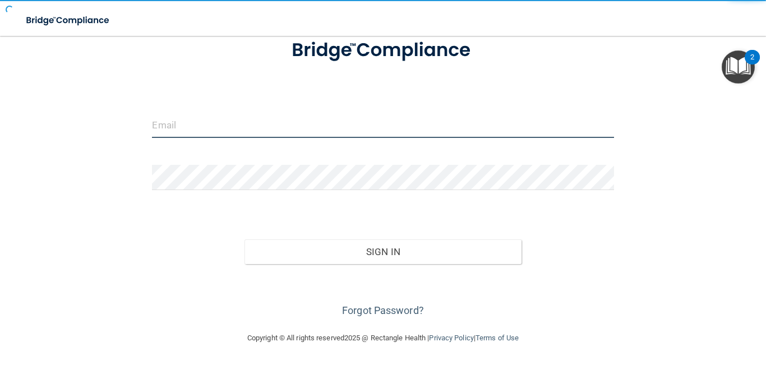
type input "[EMAIL_ADDRESS][DOMAIN_NAME]"
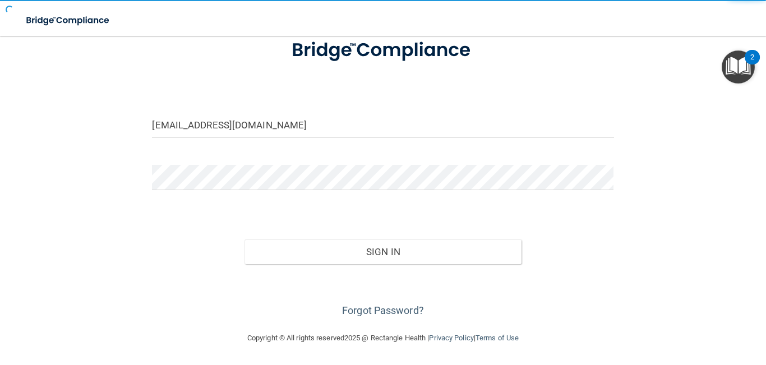
scroll to position [77, 0]
